Goal: Find specific fact: Find specific fact

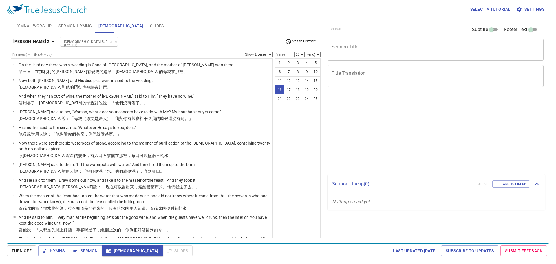
select select "16"
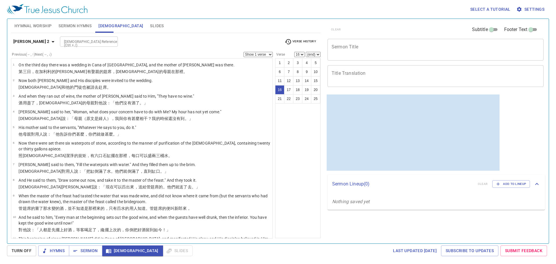
scroll to position [245, 0]
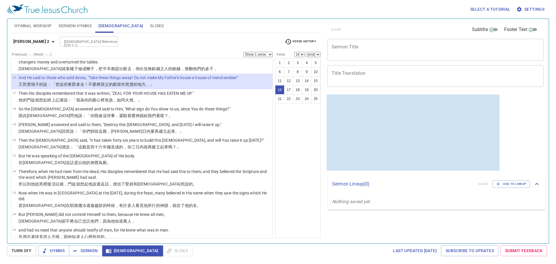
click at [74, 42] on input "[DEMOGRAPHIC_DATA] Reference (Ctrl + /)" at bounding box center [84, 41] width 45 height 7
type input "1 [PERSON_NAME] 6 5"
select select "5"
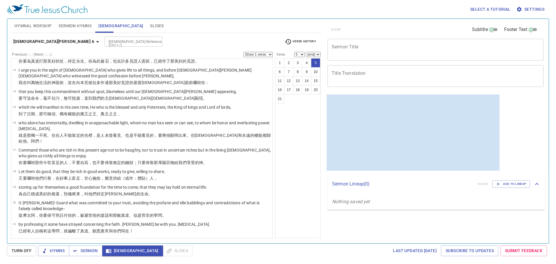
scroll to position [9, 0]
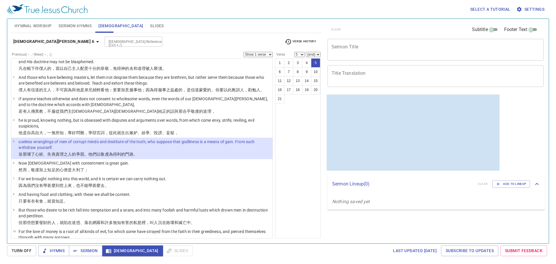
click at [57, 146] on p "useless wranglings of men of corrupt minds and destitute of the truth, who supp…" at bounding box center [145, 145] width 252 height 12
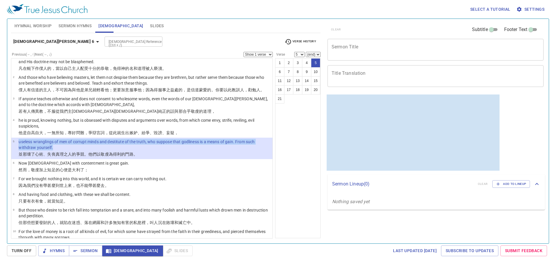
drag, startPoint x: 53, startPoint y: 148, endPoint x: 20, endPoint y: 143, distance: 33.4
click at [20, 143] on p "useless wranglings of men of corrupt minds and destitute of the truth, who supp…" at bounding box center [145, 145] width 252 height 12
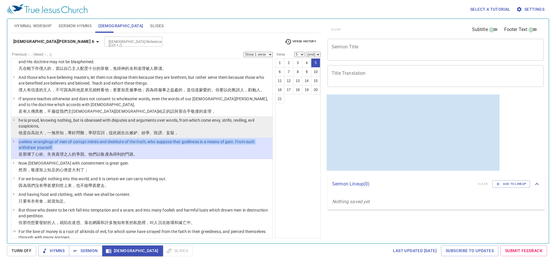
copy p "useless wranglings of men of corrupt minds and destitute of the truth, who supp…"
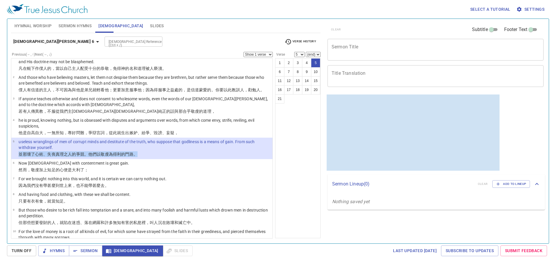
drag, startPoint x: 141, startPoint y: 154, endPoint x: 19, endPoint y: 155, distance: 122.6
click at [19, 155] on p "並那壞了 心術 、失喪 真理 之人 的爭競 。他們以 敬虔 為 得利 的門路。" at bounding box center [145, 154] width 252 height 6
copy p "並那壞了 心術 、失喪 真理 之人 的爭競 。他們以 敬虔 為 得利 的門路。"
